Goal: Information Seeking & Learning: Learn about a topic

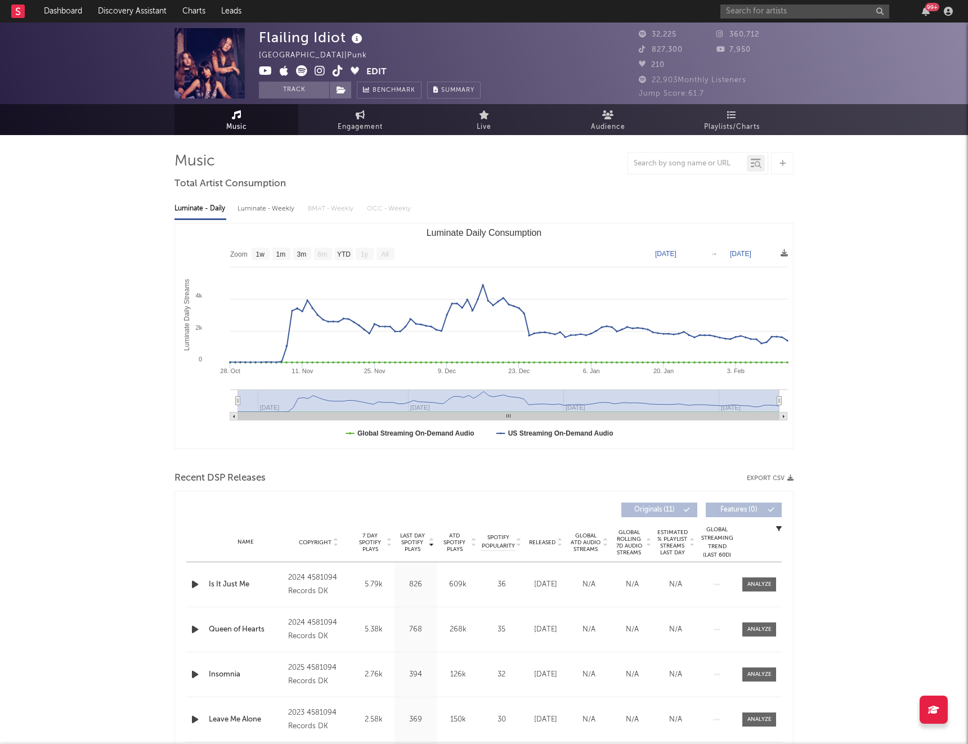
select select "1w"
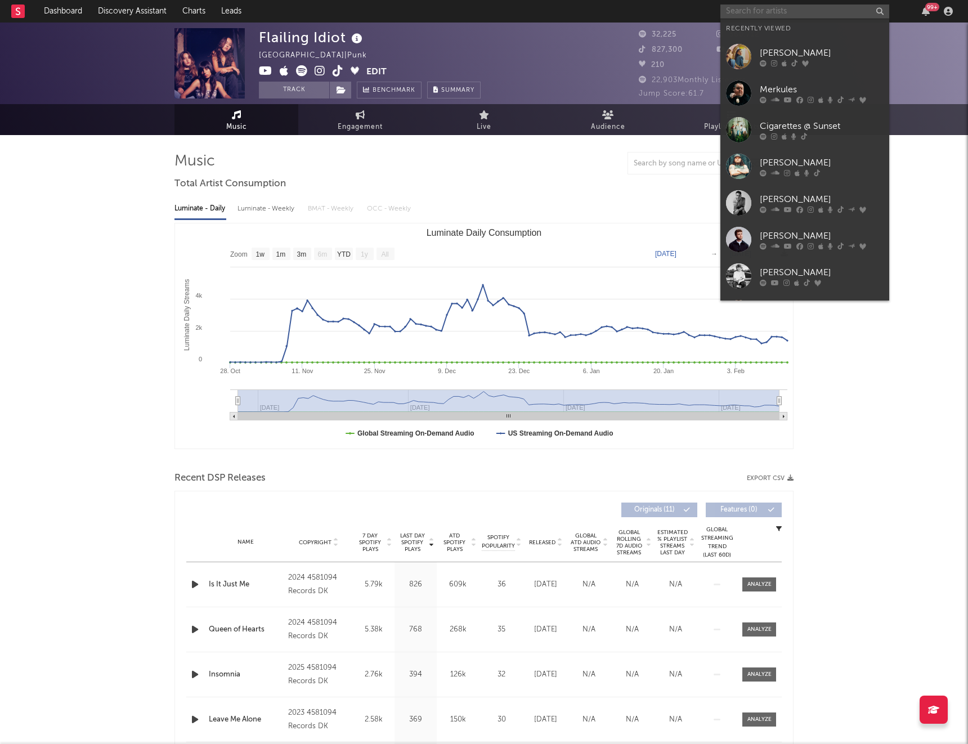
click at [774, 13] on input "text" at bounding box center [804, 12] width 169 height 14
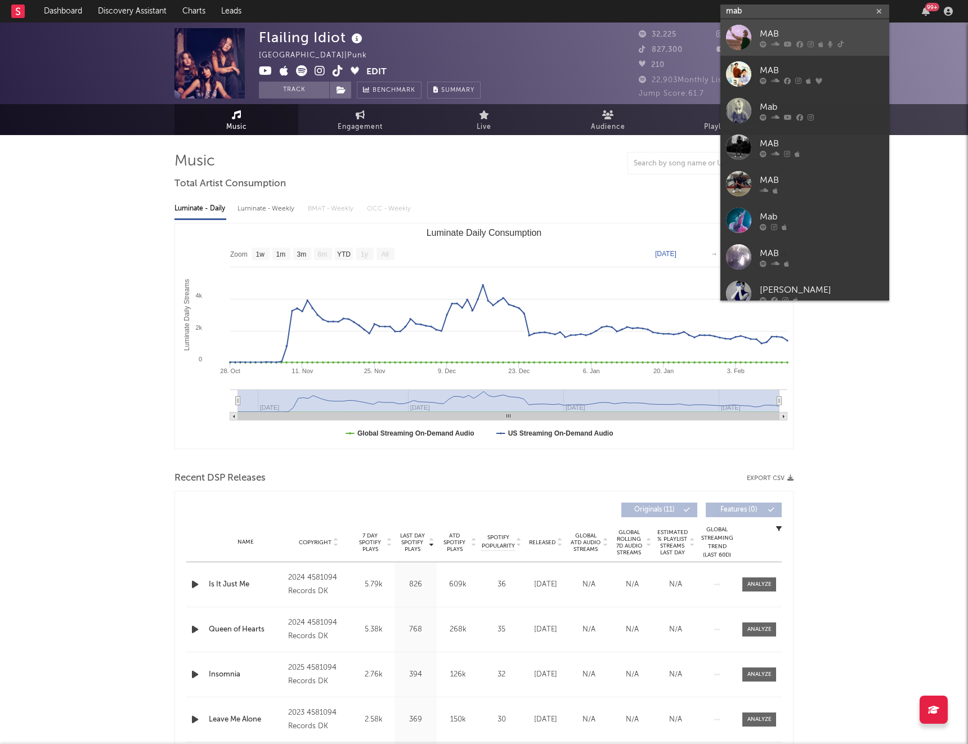
type input "mab"
click at [785, 33] on div "MAB" at bounding box center [822, 34] width 124 height 14
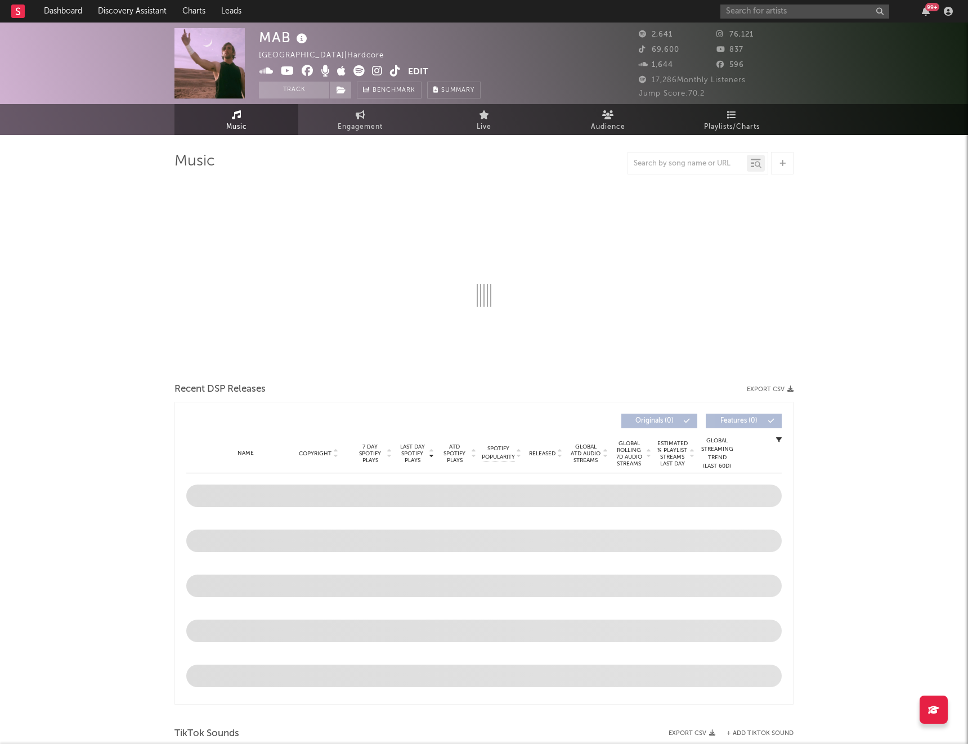
select select "6m"
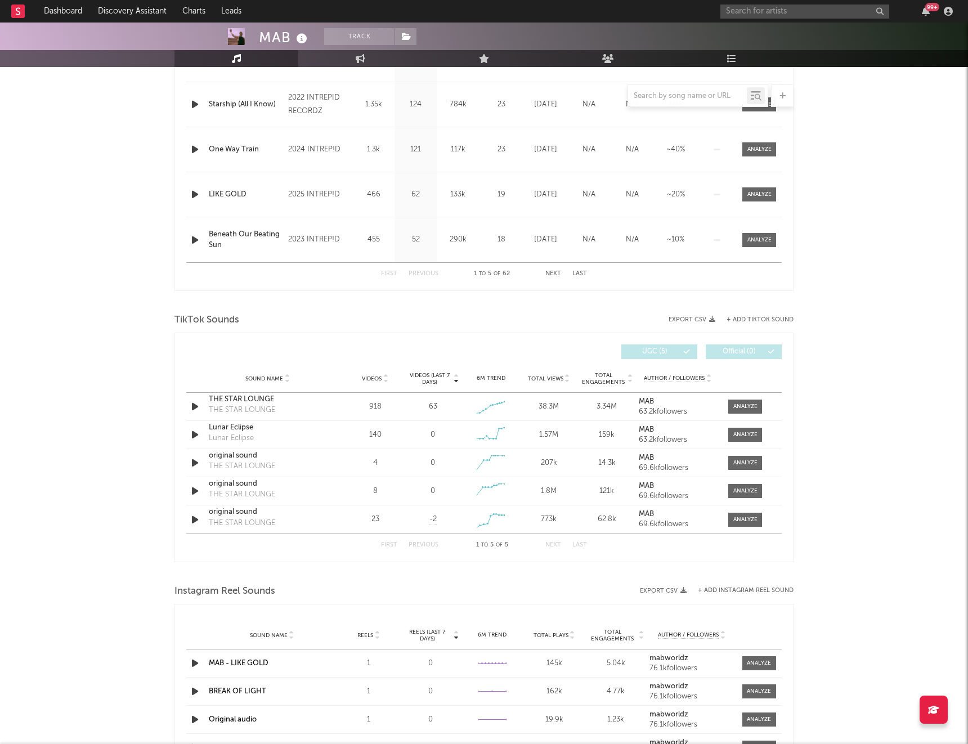
scroll to position [527, 0]
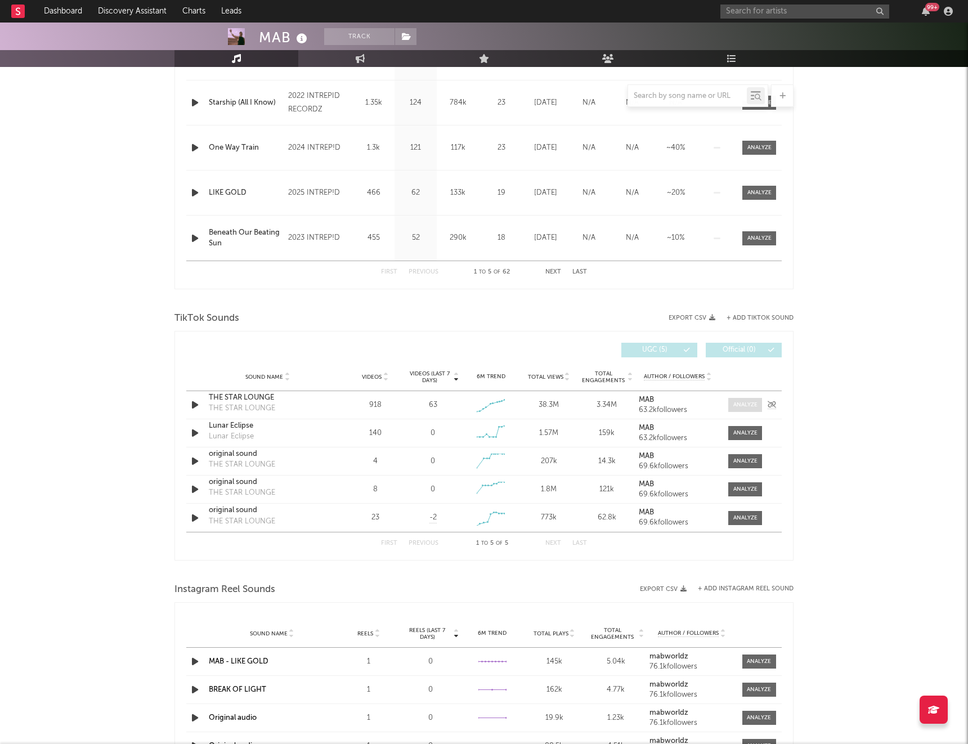
click at [741, 402] on div at bounding box center [745, 405] width 24 height 8
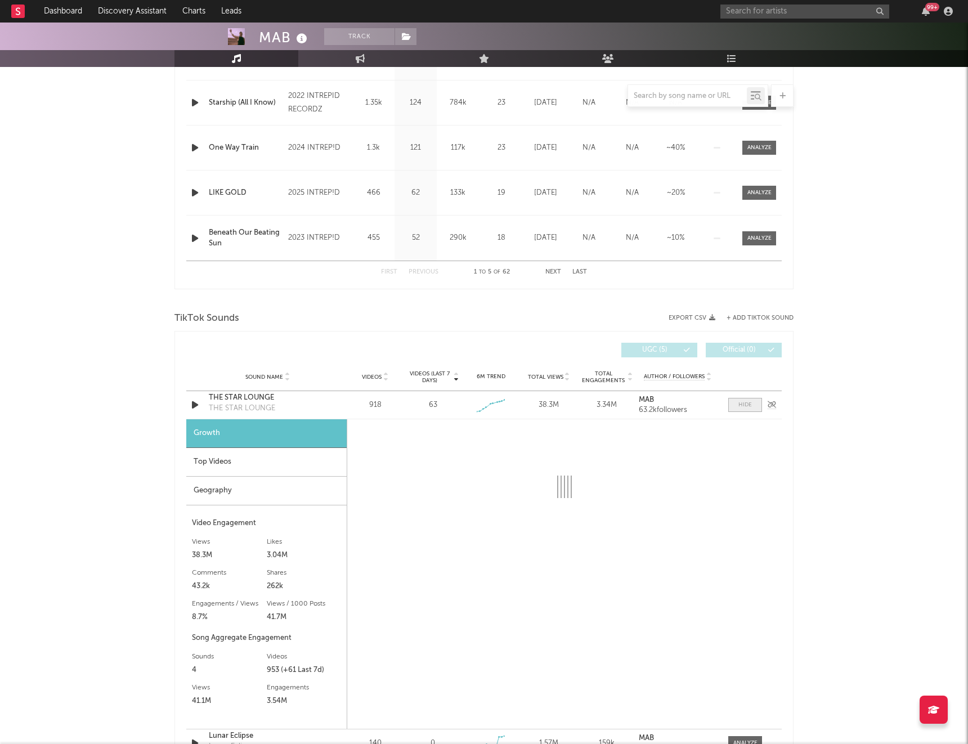
select select "1w"
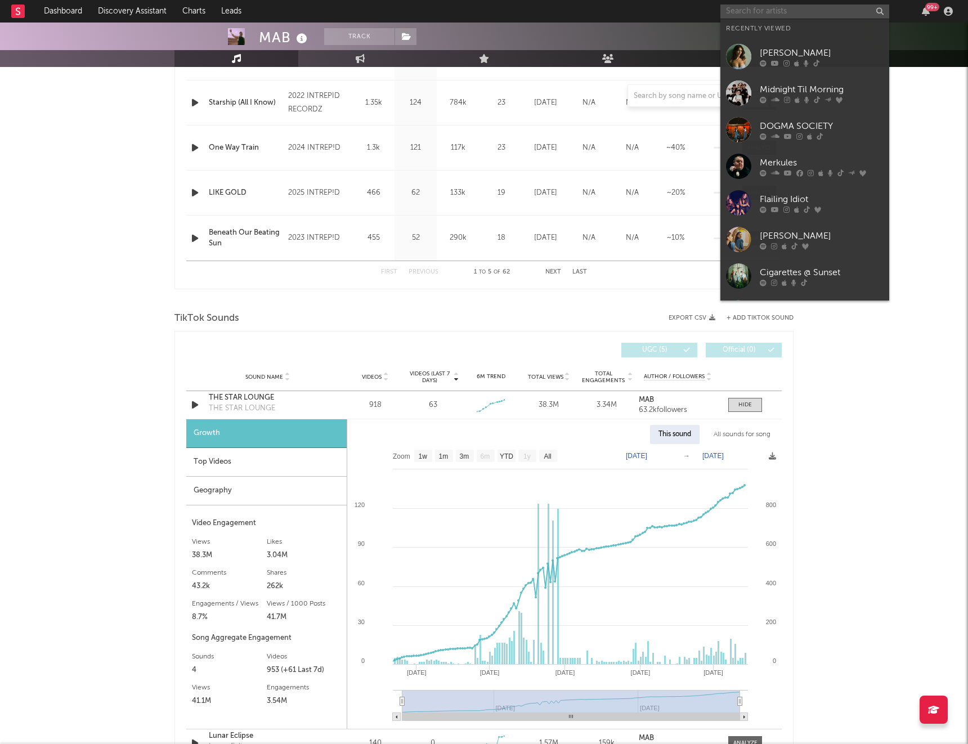
click at [755, 12] on input "text" at bounding box center [804, 12] width 169 height 14
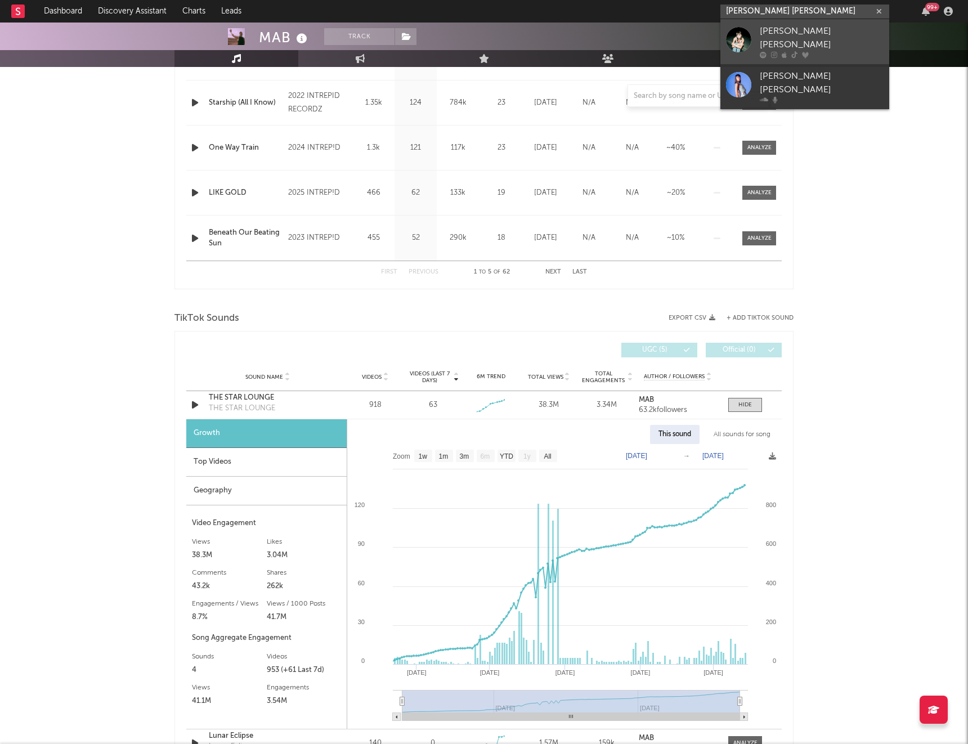
type input "[PERSON_NAME] [PERSON_NAME]"
click at [779, 33] on div "[PERSON_NAME] [PERSON_NAME]" at bounding box center [822, 38] width 124 height 27
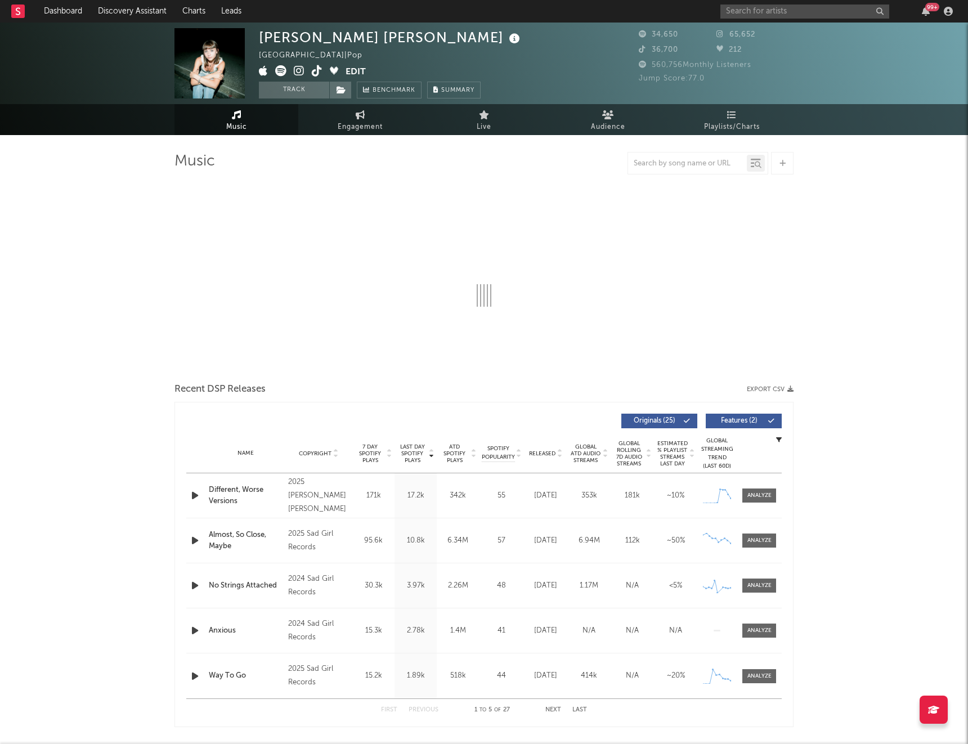
select select "6m"
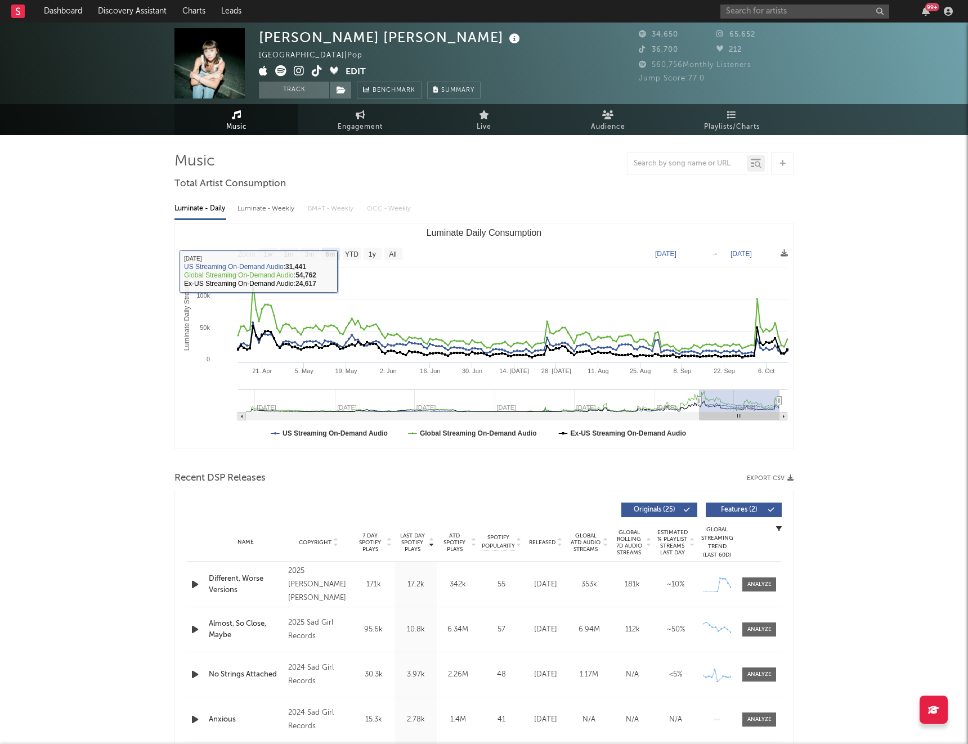
click at [261, 212] on div "Luminate - Weekly" at bounding box center [267, 208] width 59 height 19
select select "1w"
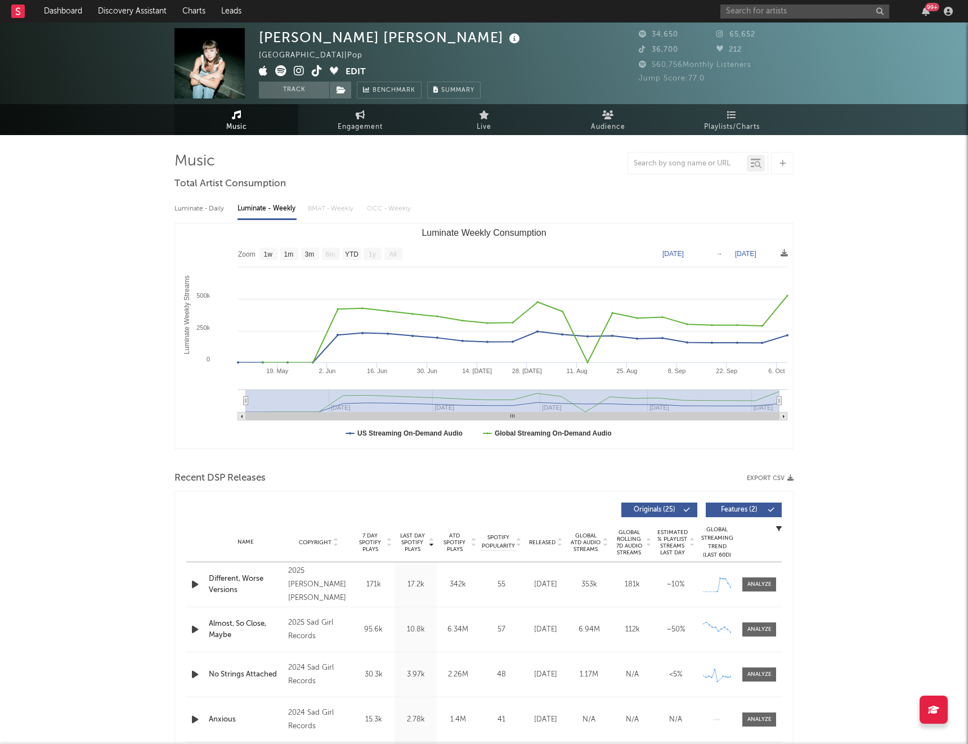
click at [208, 209] on div "Luminate - Daily" at bounding box center [200, 208] width 52 height 19
select select "6m"
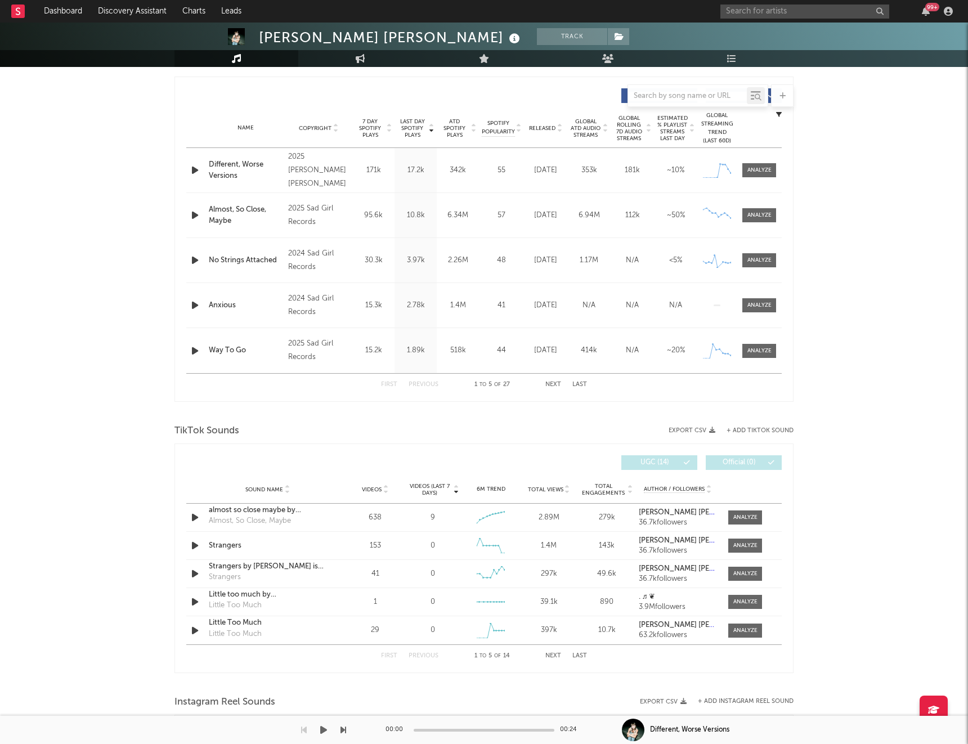
scroll to position [347, 0]
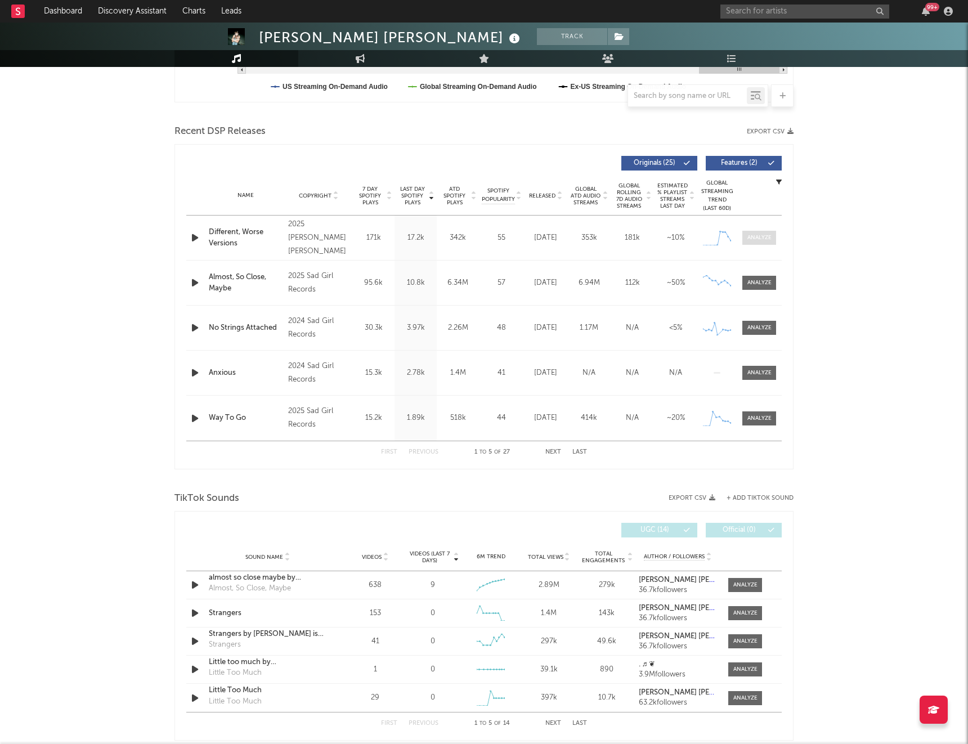
click at [758, 240] on div at bounding box center [759, 238] width 24 height 8
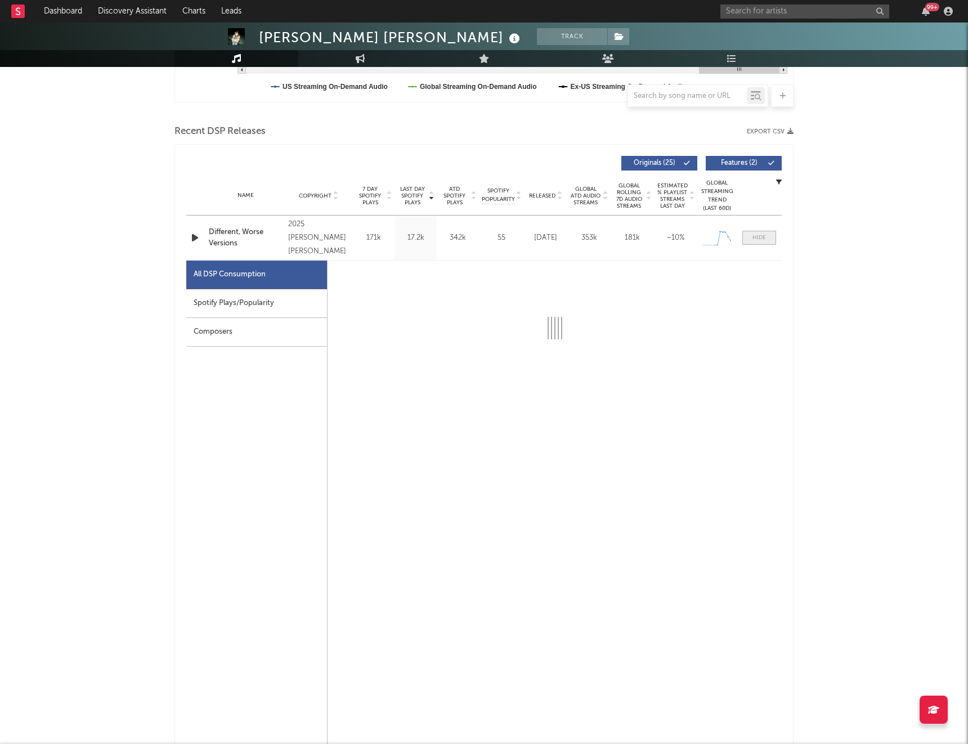
select select "1w"
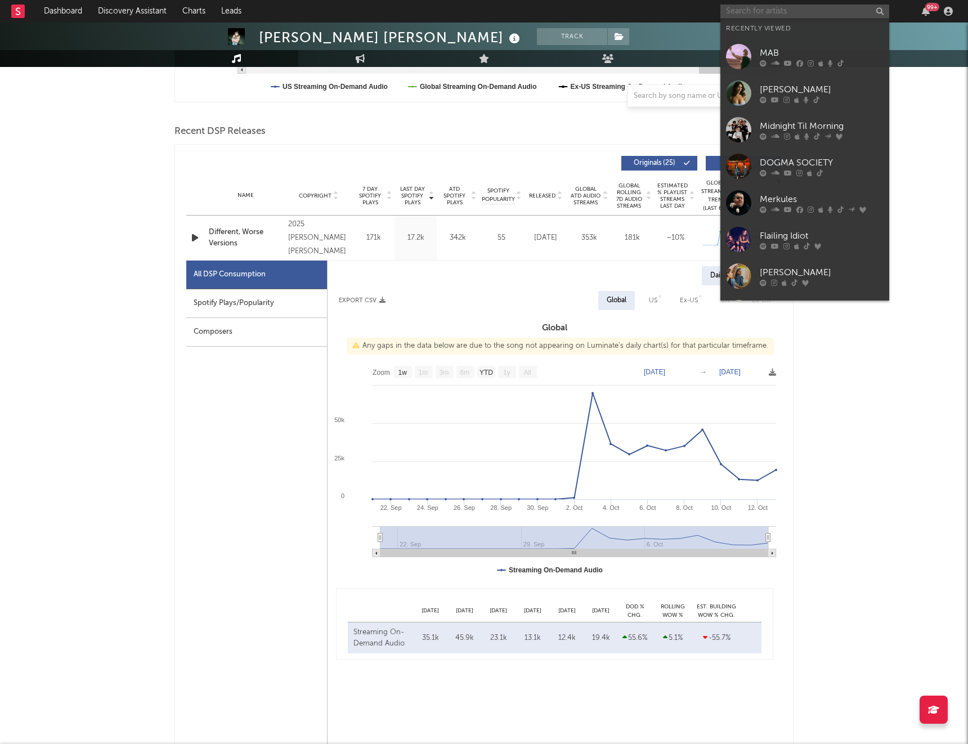
click at [763, 10] on input "text" at bounding box center [804, 12] width 169 height 14
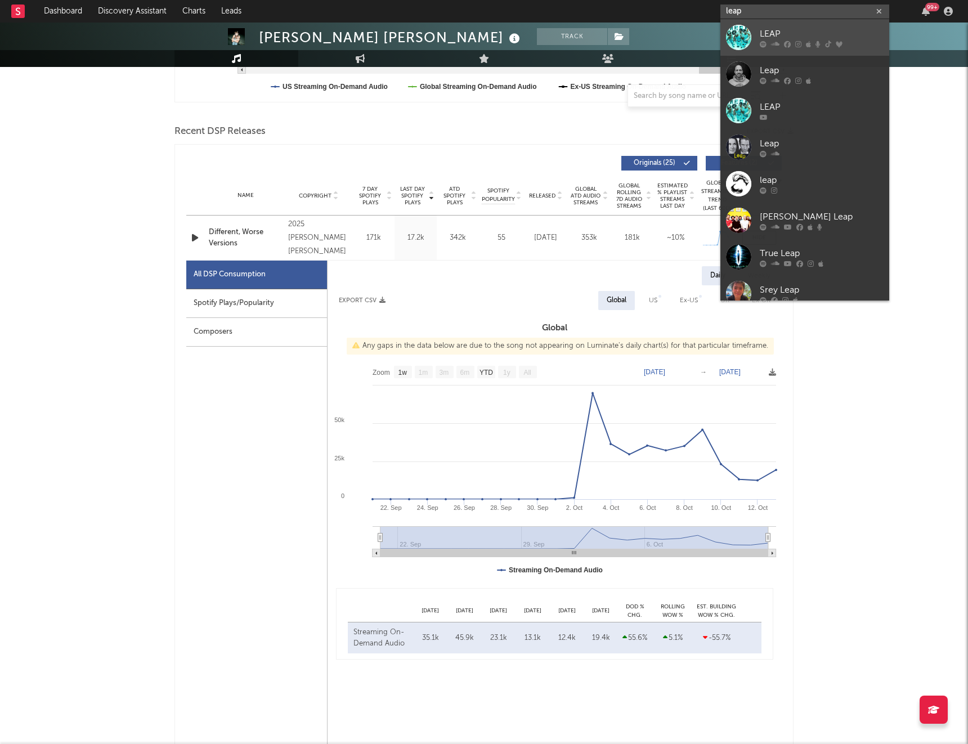
type input "leap"
click at [775, 29] on div "LEAP" at bounding box center [822, 34] width 124 height 14
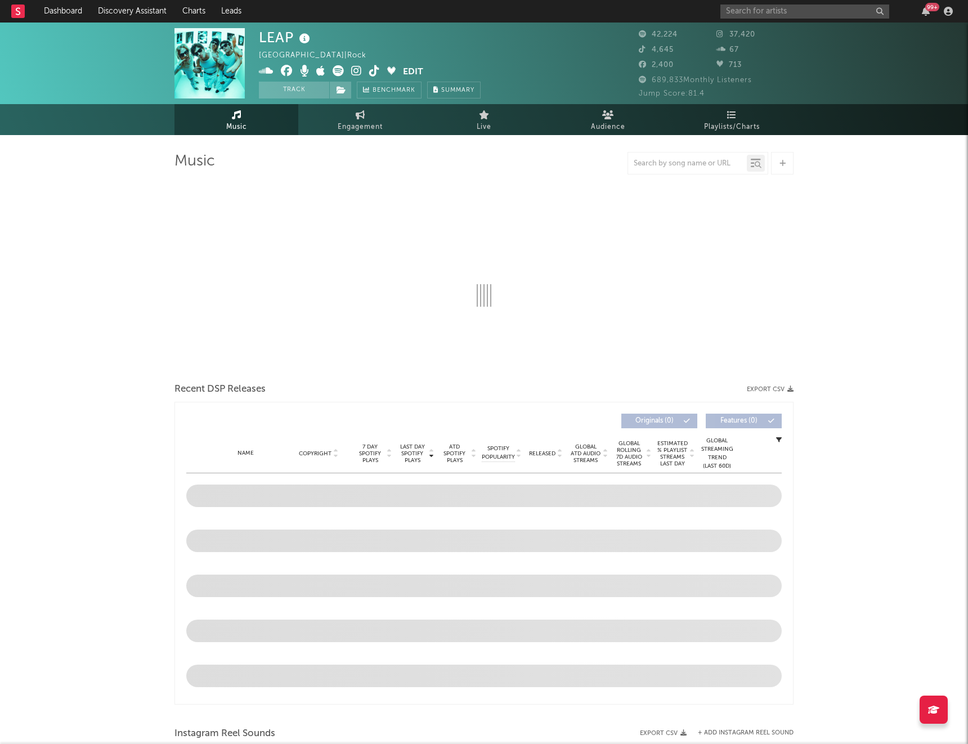
select select "6m"
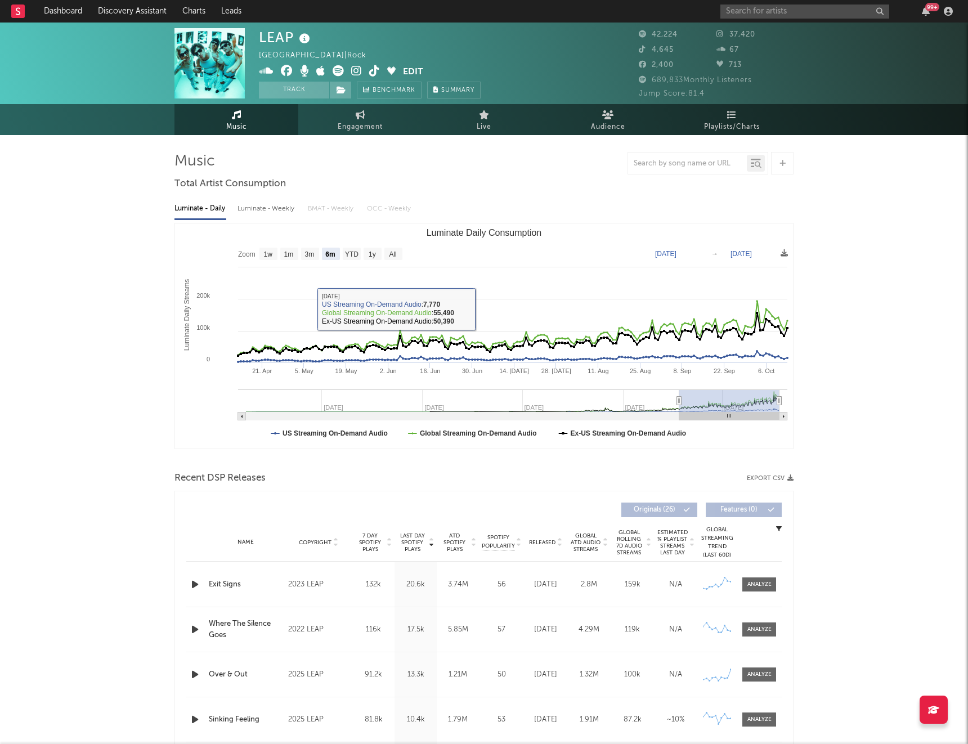
click at [256, 208] on div "Luminate - Weekly" at bounding box center [267, 208] width 59 height 19
select select "6m"
